Goal: Information Seeking & Learning: Learn about a topic

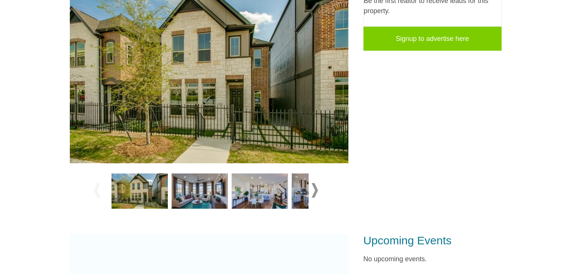
scroll to position [188, 0]
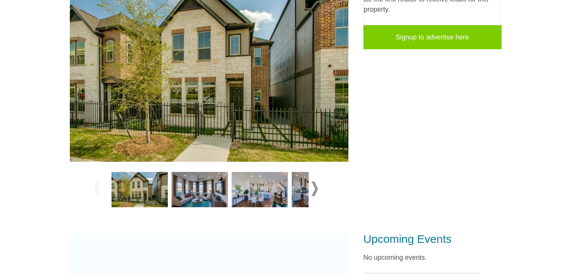
click at [214, 196] on img at bounding box center [200, 189] width 56 height 35
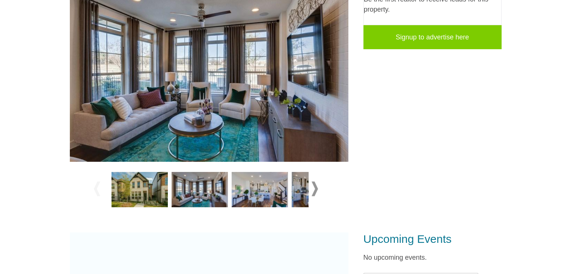
click at [249, 192] on img at bounding box center [260, 189] width 56 height 35
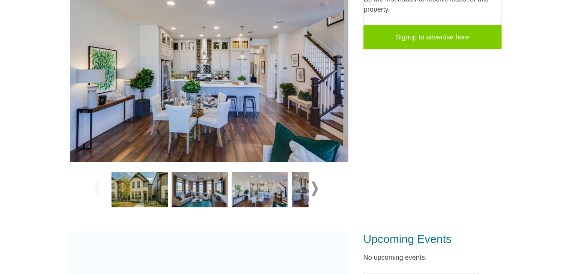
click at [306, 193] on img at bounding box center [320, 189] width 56 height 35
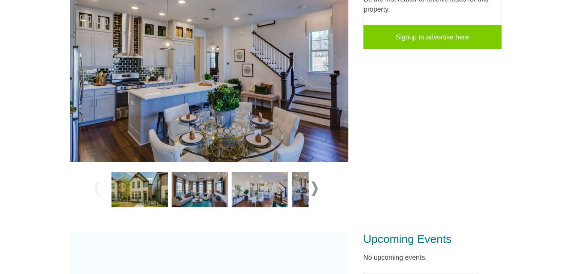
click at [317, 185] on span at bounding box center [315, 188] width 6 height 15
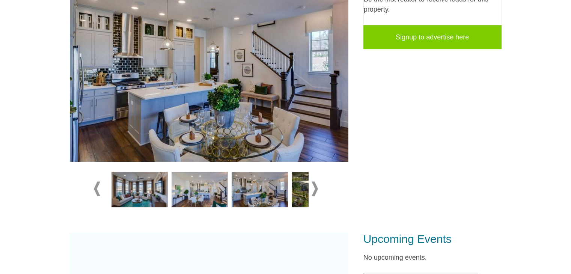
click at [317, 185] on span at bounding box center [315, 188] width 6 height 15
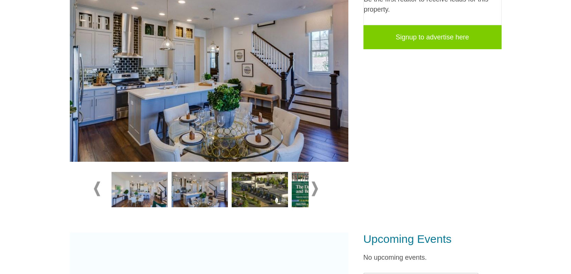
click at [264, 193] on img at bounding box center [260, 189] width 56 height 35
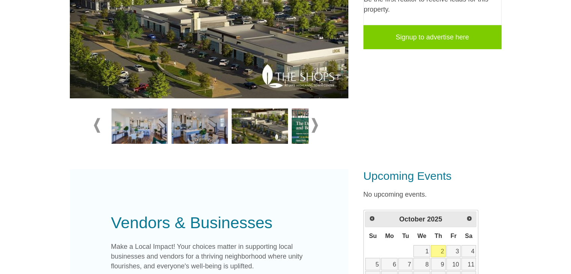
click at [299, 125] on img at bounding box center [320, 125] width 56 height 35
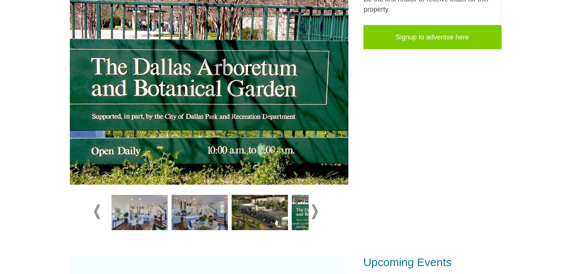
click at [200, 212] on img at bounding box center [200, 212] width 56 height 35
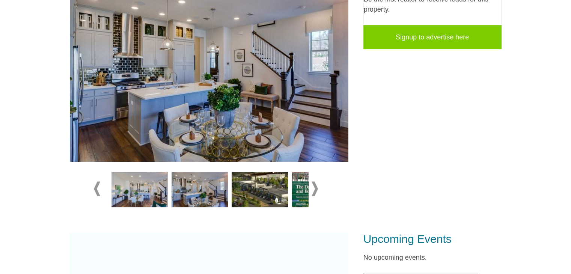
click at [315, 184] on span at bounding box center [315, 188] width 6 height 15
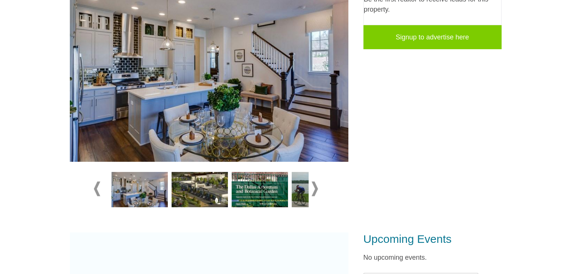
click at [316, 186] on span at bounding box center [315, 188] width 6 height 15
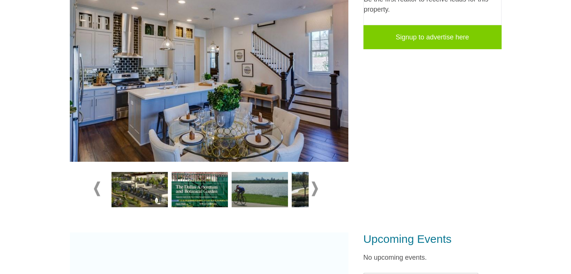
click at [316, 186] on span at bounding box center [315, 188] width 6 height 15
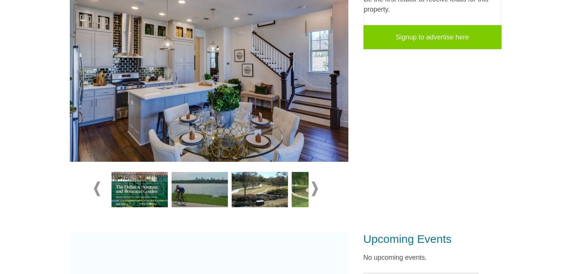
click at [316, 186] on span at bounding box center [315, 188] width 6 height 15
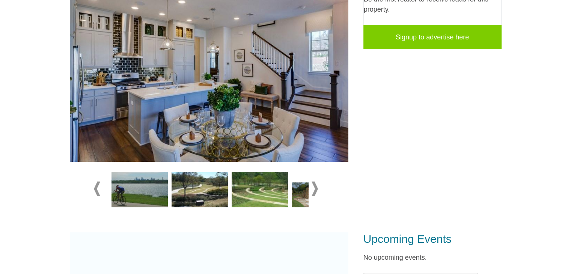
click at [316, 186] on span at bounding box center [315, 188] width 6 height 15
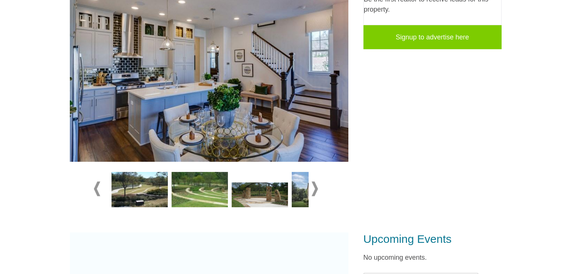
click at [316, 187] on span at bounding box center [315, 188] width 6 height 15
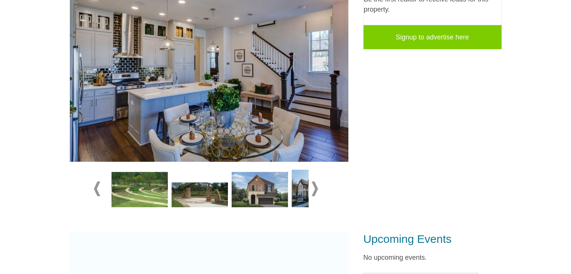
click at [269, 191] on img at bounding box center [260, 189] width 56 height 35
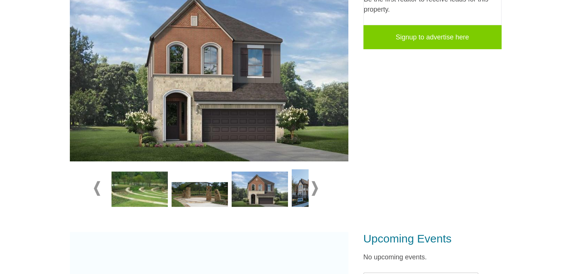
click at [295, 190] on img at bounding box center [320, 188] width 56 height 38
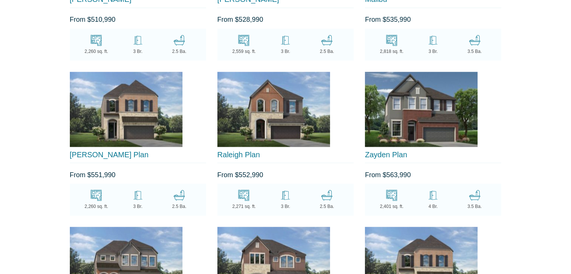
scroll to position [1351, 0]
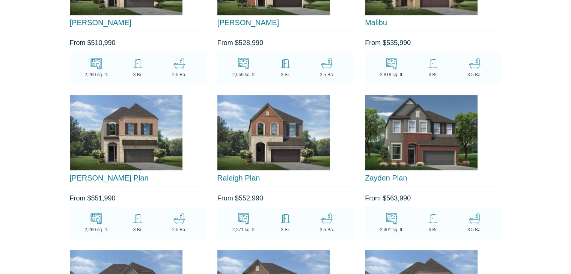
click at [390, 218] on icon at bounding box center [392, 218] width 12 height 11
click at [424, 136] on img at bounding box center [421, 132] width 113 height 75
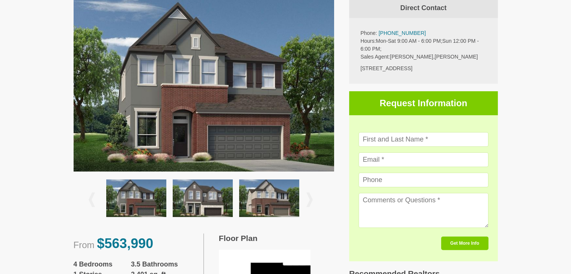
scroll to position [263, 0]
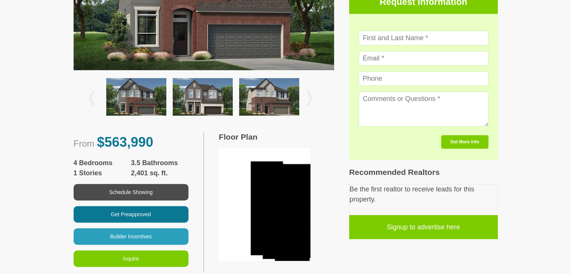
click at [272, 173] on img at bounding box center [265, 204] width 92 height 113
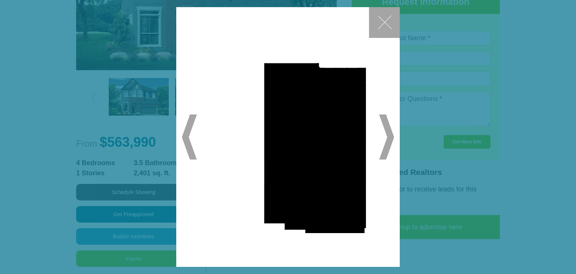
click at [396, 134] on div "✕ ◀ ▶" at bounding box center [288, 137] width 224 height 260
click at [391, 137] on span "▶" at bounding box center [386, 136] width 15 height 45
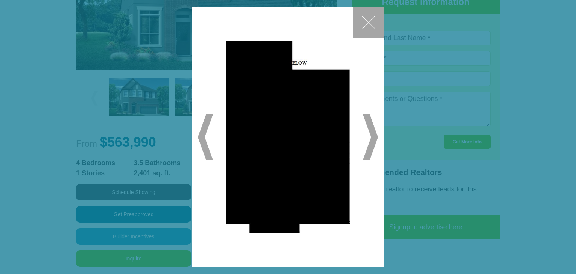
click at [376, 16] on button "✕" at bounding box center [368, 22] width 31 height 31
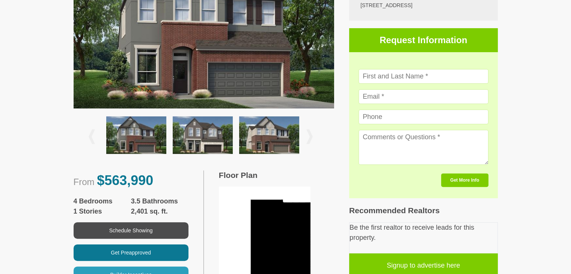
scroll to position [188, 0]
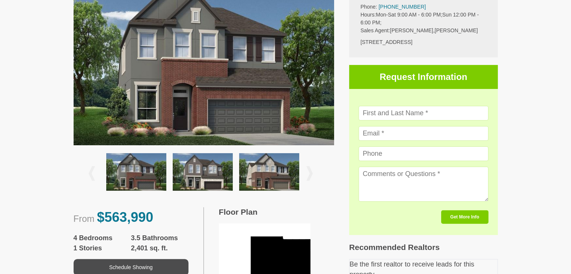
click at [272, 170] on img at bounding box center [269, 172] width 60 height 38
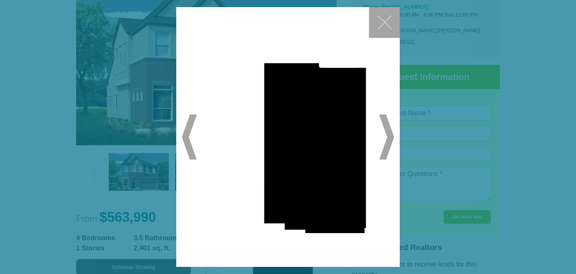
drag, startPoint x: 393, startPoint y: 135, endPoint x: 388, endPoint y: 117, distance: 19.2
click at [392, 131] on span "▶" at bounding box center [386, 136] width 15 height 45
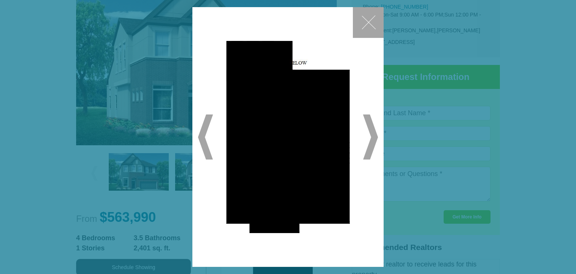
click at [375, 11] on button "✕" at bounding box center [368, 22] width 31 height 31
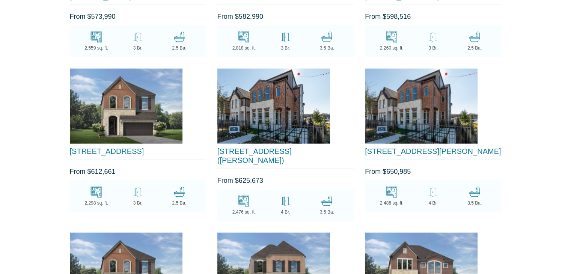
scroll to position [1689, 0]
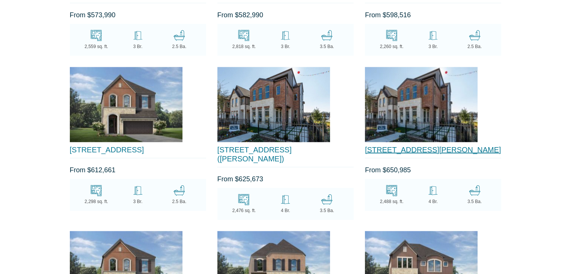
click at [409, 146] on link "[STREET_ADDRESS][PERSON_NAME]" at bounding box center [433, 150] width 136 height 8
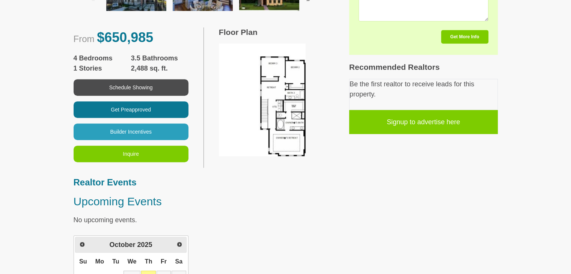
scroll to position [375, 0]
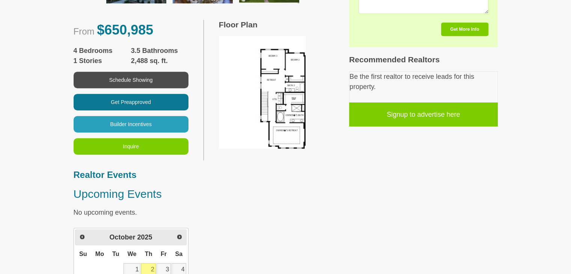
click at [295, 155] on div "Floor Plan" at bounding box center [269, 90] width 130 height 140
click at [296, 129] on img at bounding box center [262, 92] width 87 height 113
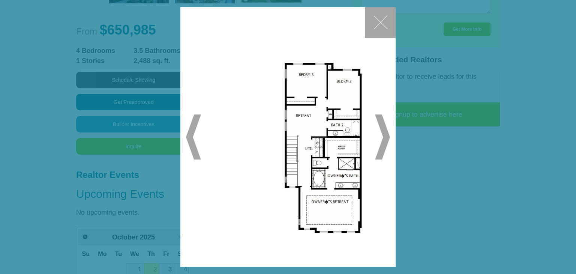
click at [384, 132] on span "▶" at bounding box center [382, 136] width 15 height 45
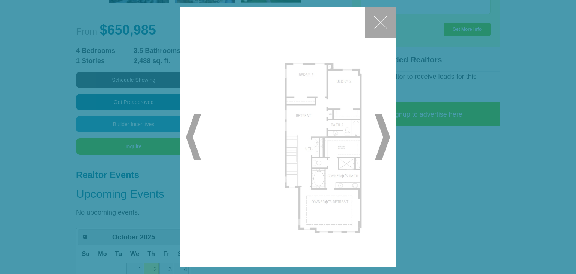
click at [384, 132] on span "▶" at bounding box center [382, 136] width 15 height 45
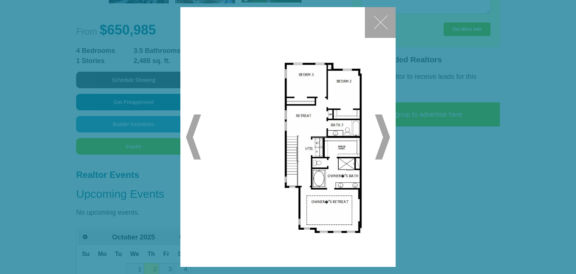
click at [190, 138] on span "◀" at bounding box center [193, 136] width 15 height 45
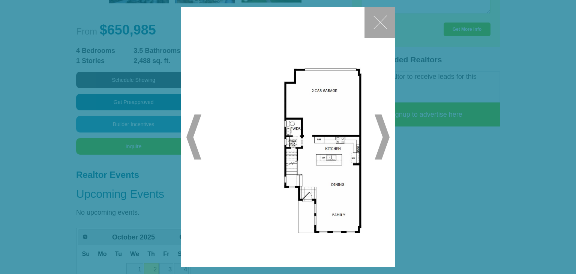
click at [386, 135] on span "▶" at bounding box center [382, 136] width 15 height 45
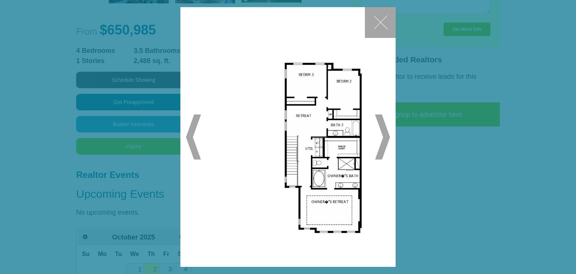
click at [386, 135] on span "▶" at bounding box center [382, 136] width 15 height 45
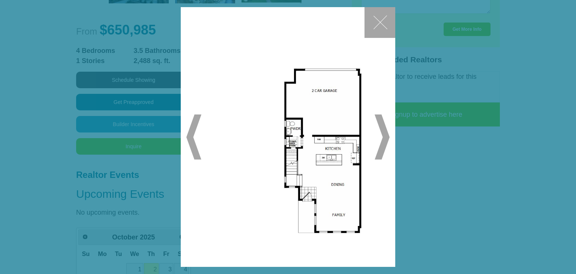
click at [386, 135] on span "▶" at bounding box center [382, 136] width 15 height 45
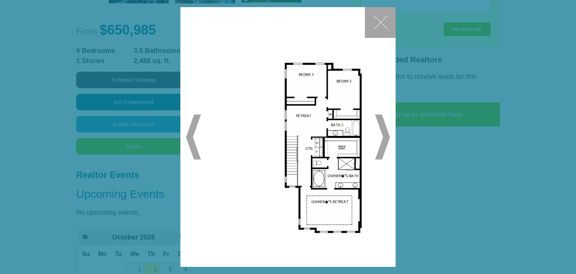
click at [378, 18] on button "✕" at bounding box center [380, 22] width 31 height 31
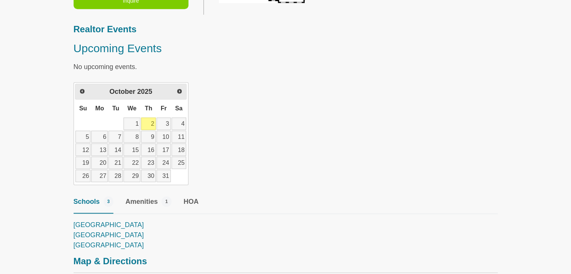
scroll to position [525, 0]
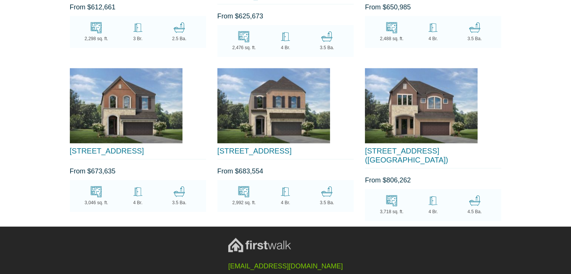
scroll to position [1859, 0]
